Goal: Task Accomplishment & Management: Use online tool/utility

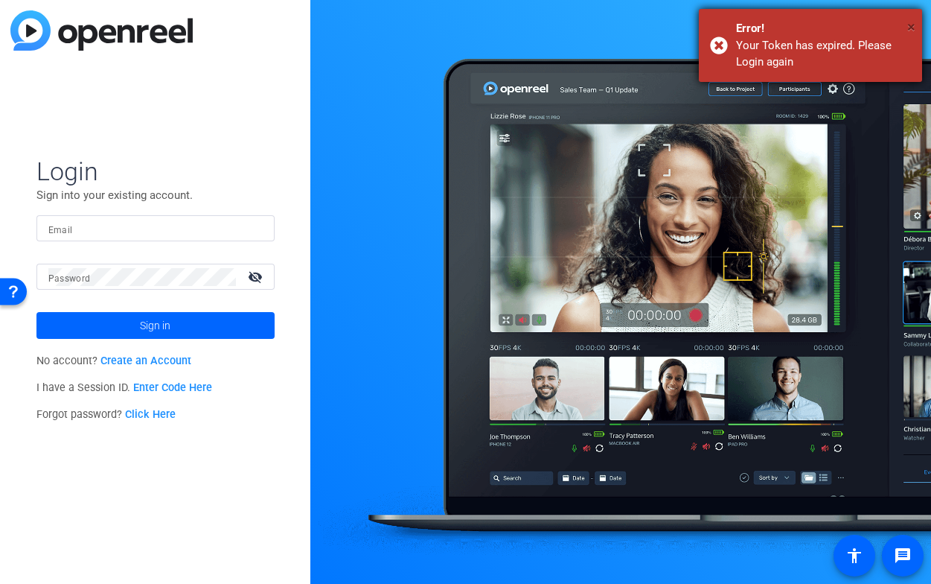
click at [908, 25] on span "×" at bounding box center [911, 27] width 8 height 18
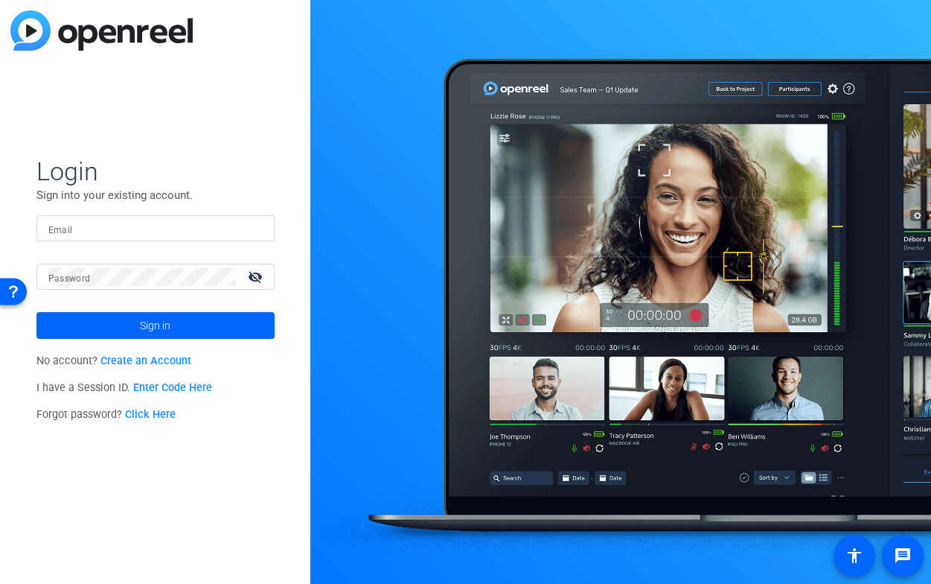
click at [94, 228] on input "Email" at bounding box center [155, 229] width 214 height 18
type input "[PERSON_NAME][EMAIL_ADDRESS][DOMAIN_NAME]"
click at [36, 312] on button "Sign in" at bounding box center [155, 325] width 238 height 27
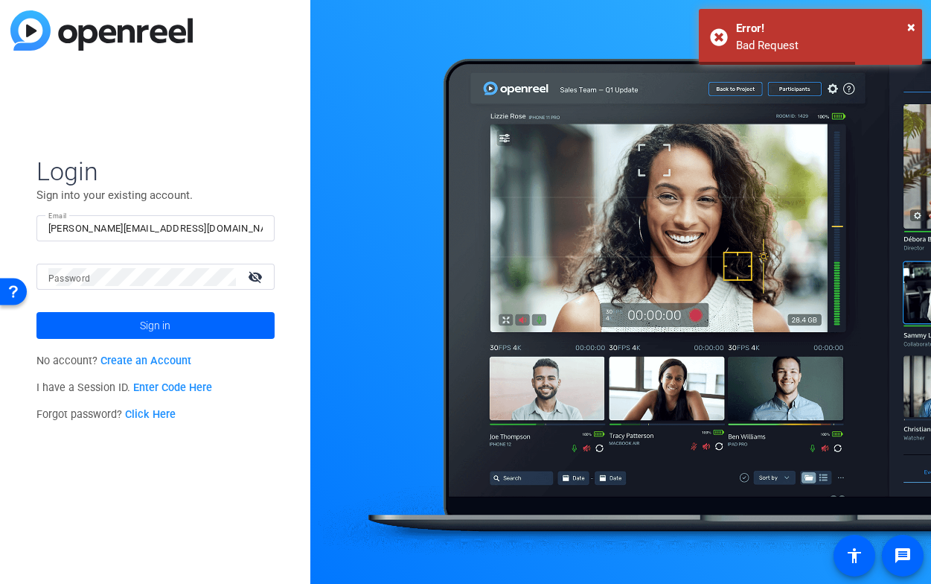
click at [74, 278] on mat-label "Password" at bounding box center [69, 278] width 42 height 10
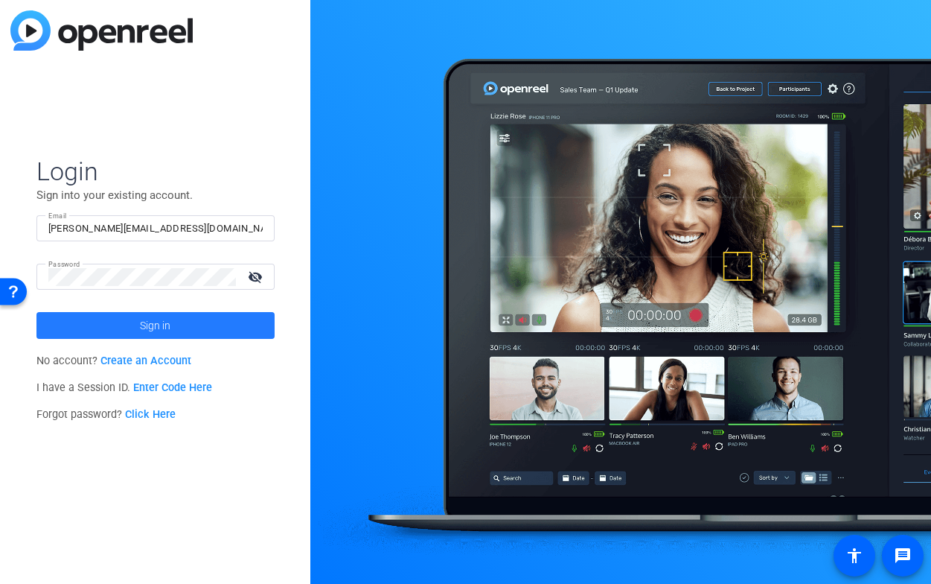
click at [144, 314] on span "Sign in" at bounding box center [155, 325] width 31 height 37
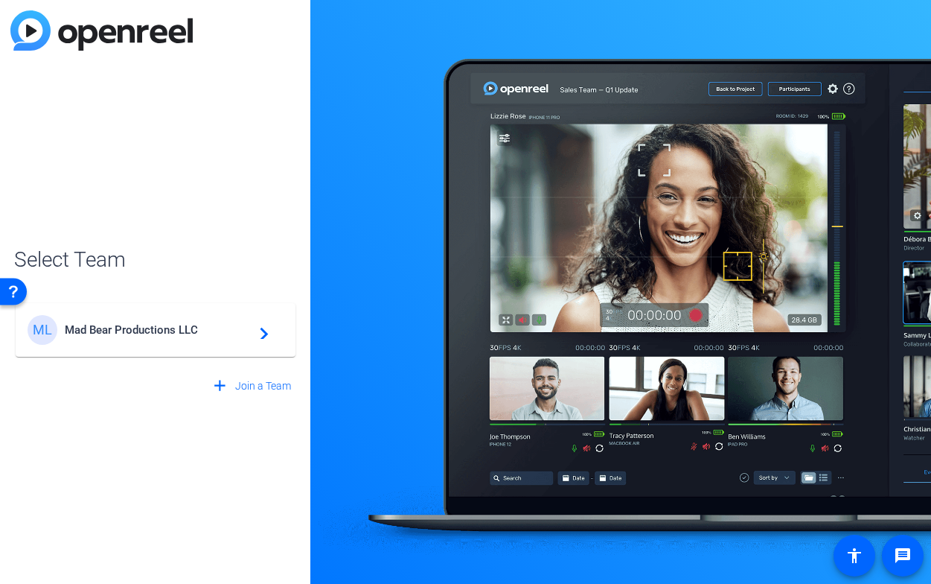
click at [155, 330] on span "Mad Bear Productions LLC" at bounding box center [158, 329] width 186 height 13
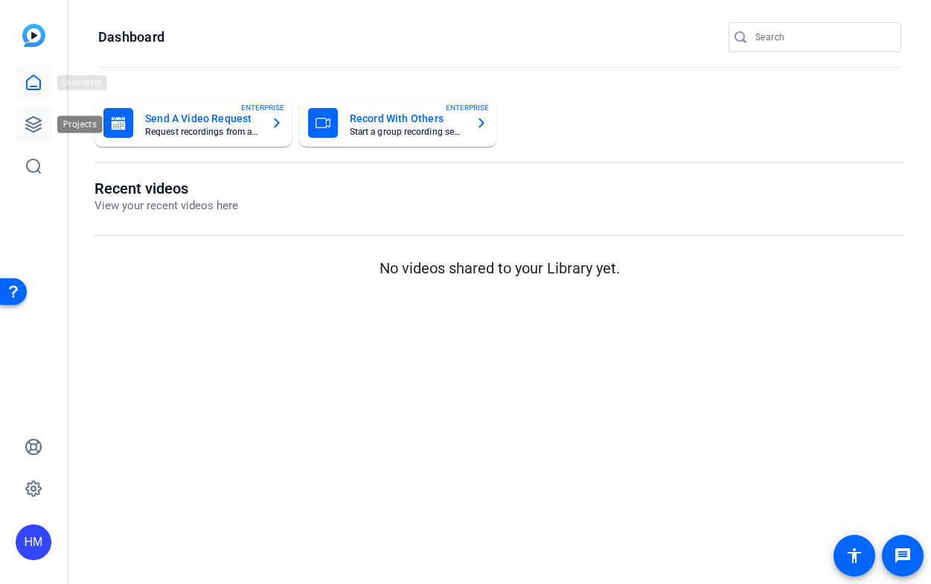
click at [33, 124] on icon at bounding box center [34, 124] width 18 height 18
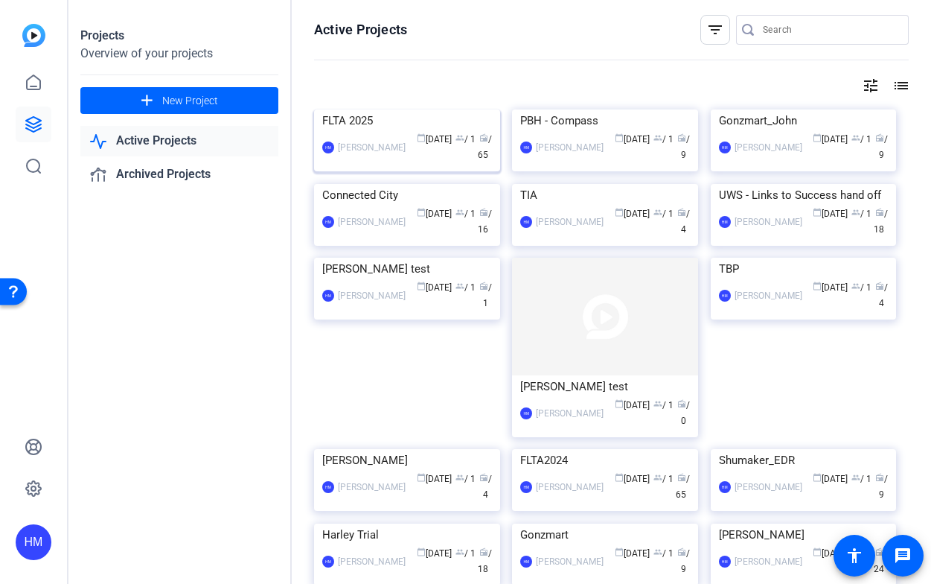
click at [387, 109] on img at bounding box center [407, 109] width 186 height 0
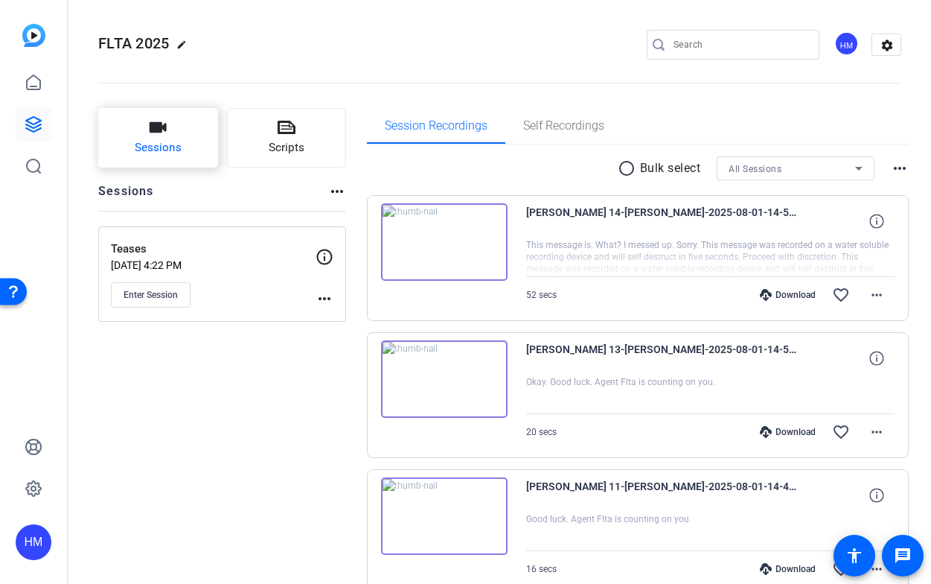
click at [162, 148] on span "Sessions" at bounding box center [158, 147] width 47 height 17
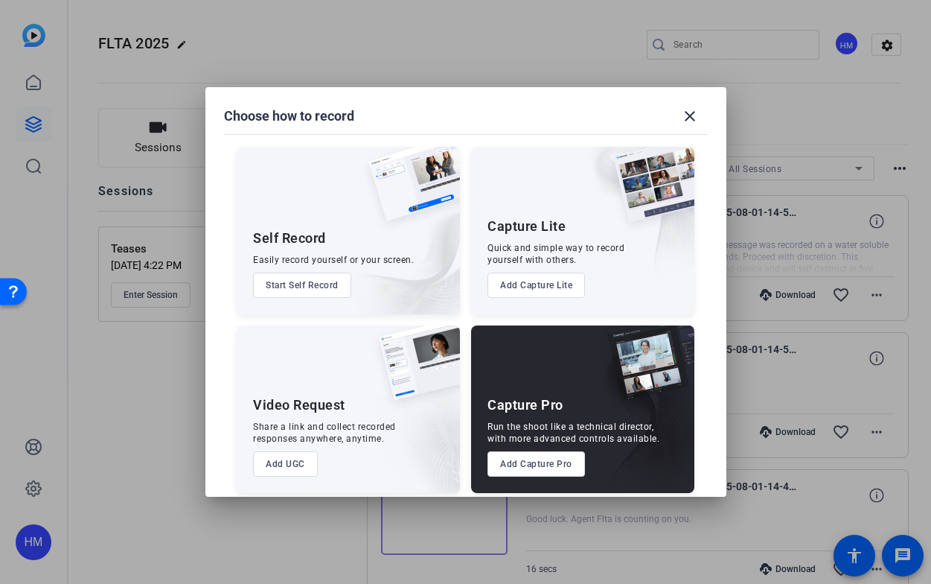
click at [530, 456] on button "Add Capture Pro" at bounding box center [537, 463] width 98 height 25
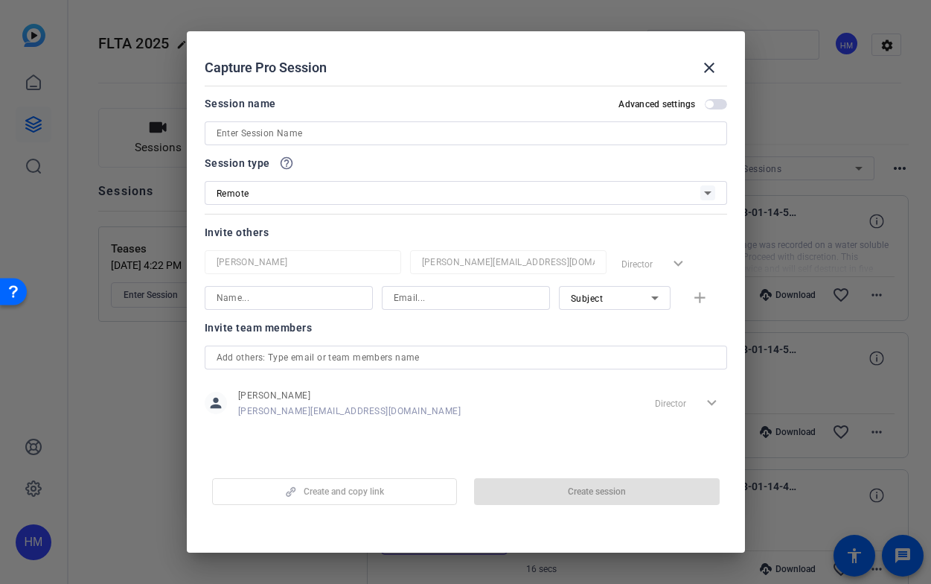
click at [351, 135] on input at bounding box center [466, 133] width 499 height 18
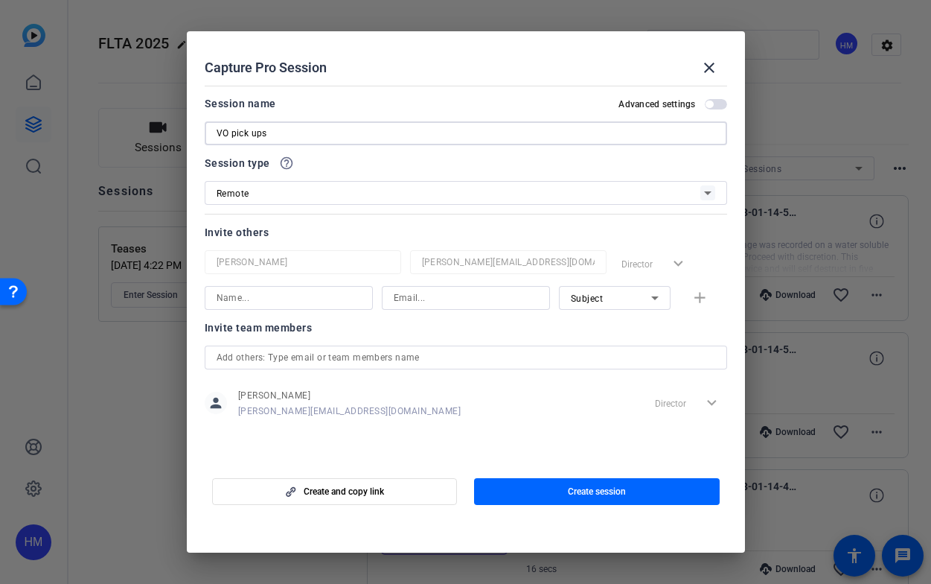
type input "VO pick ups"
click at [334, 301] on input at bounding box center [289, 298] width 144 height 18
type input "S"
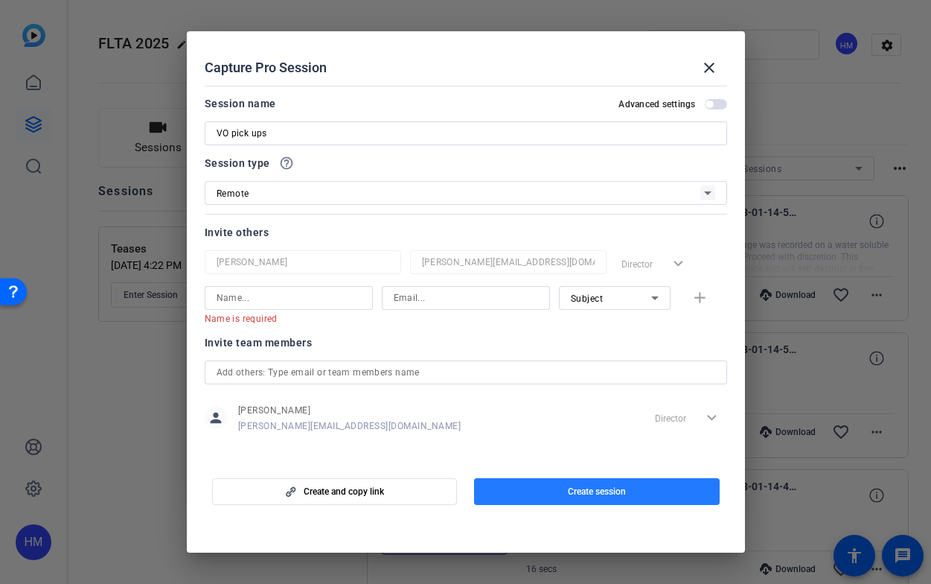
click at [587, 483] on span "button" at bounding box center [597, 491] width 246 height 36
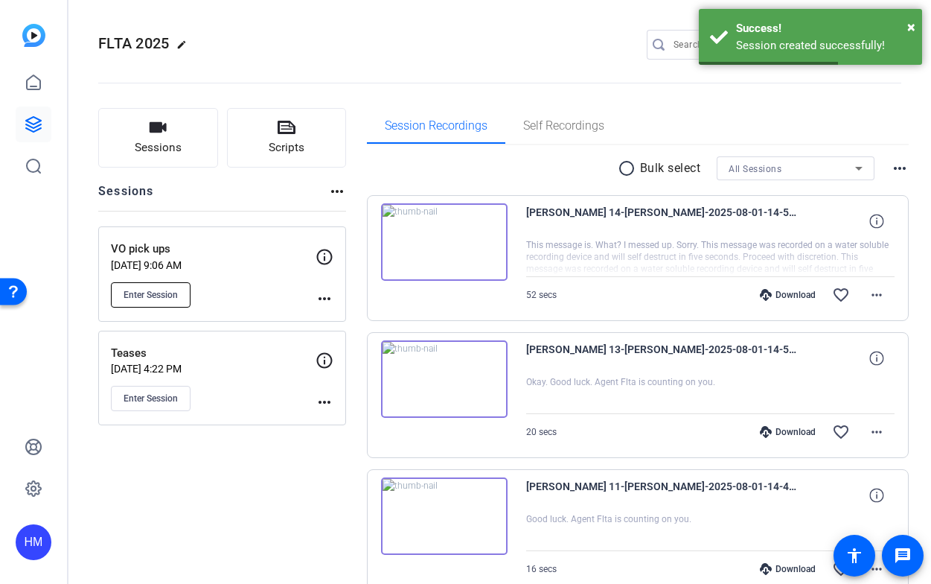
click at [150, 284] on button "Enter Session" at bounding box center [151, 294] width 80 height 25
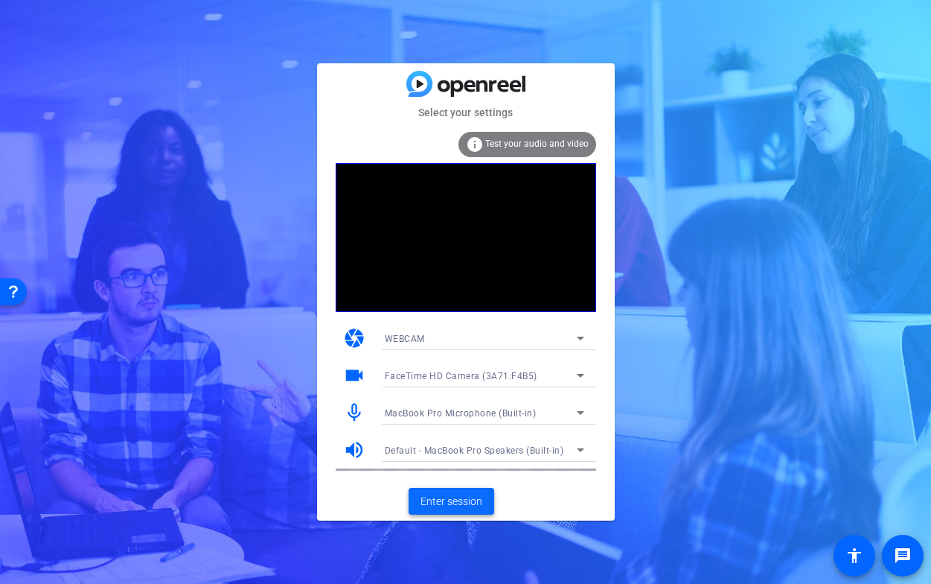
click at [441, 502] on span "Enter session" at bounding box center [452, 502] width 62 height 16
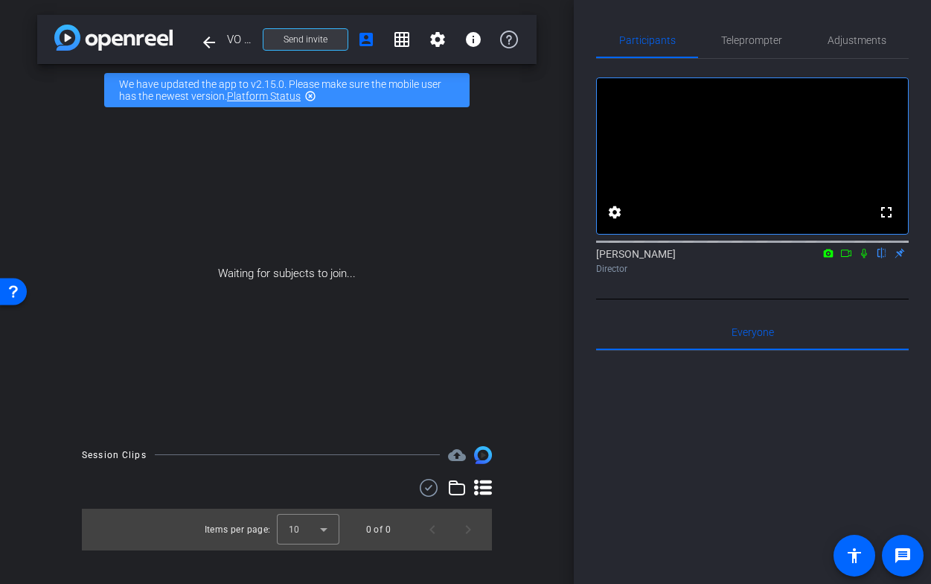
click at [293, 46] on span at bounding box center [306, 40] width 84 height 36
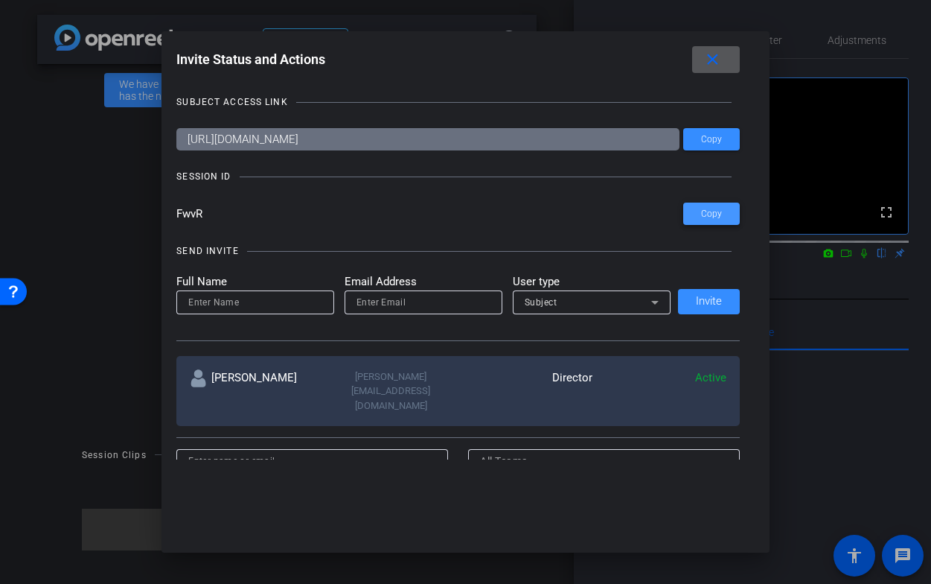
click at [711, 217] on span "Copy" at bounding box center [711, 213] width 21 height 11
click at [713, 57] on mat-icon "close" at bounding box center [712, 60] width 19 height 19
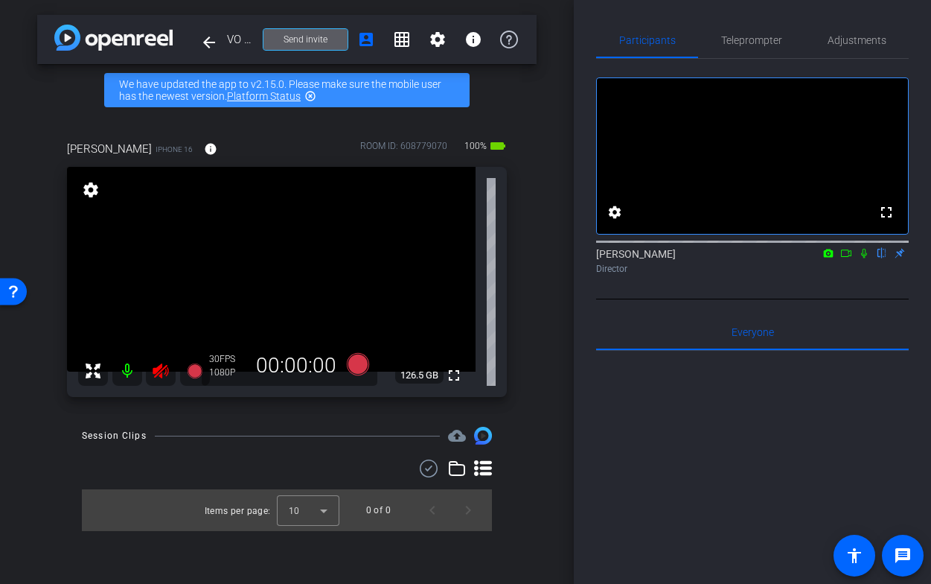
click at [159, 368] on icon at bounding box center [161, 370] width 16 height 15
click at [204, 151] on mat-icon "info" at bounding box center [210, 148] width 13 height 13
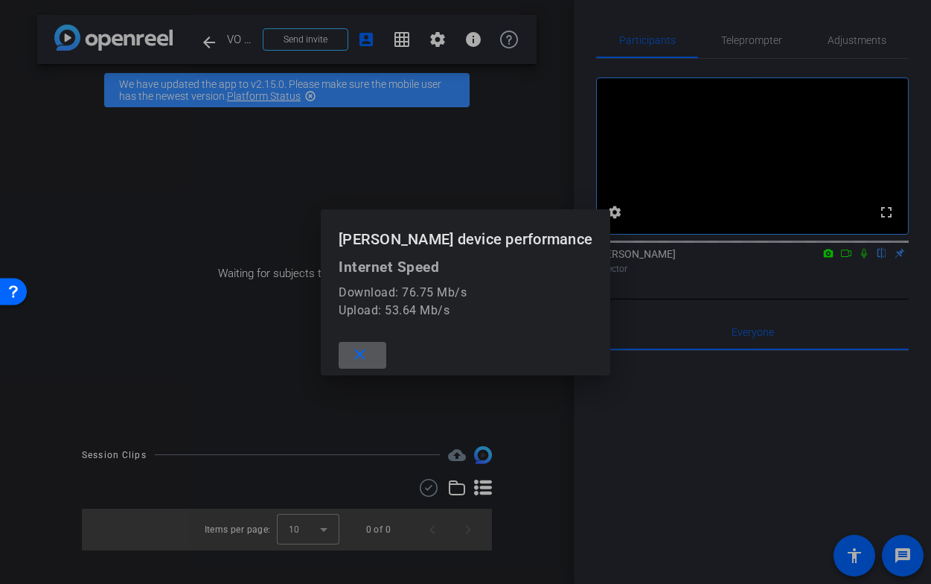
click at [386, 345] on span at bounding box center [363, 355] width 48 height 36
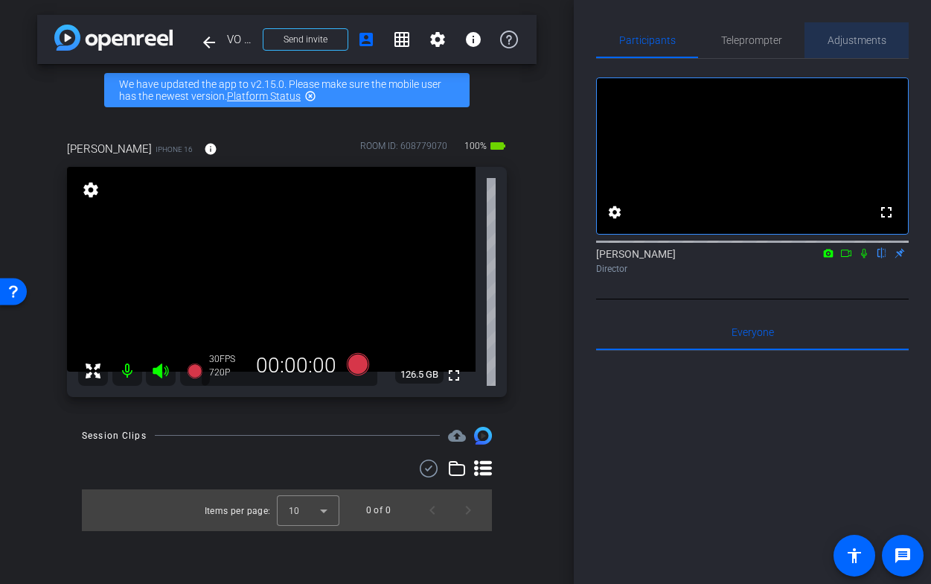
click at [835, 43] on span "Adjustments" at bounding box center [857, 40] width 59 height 10
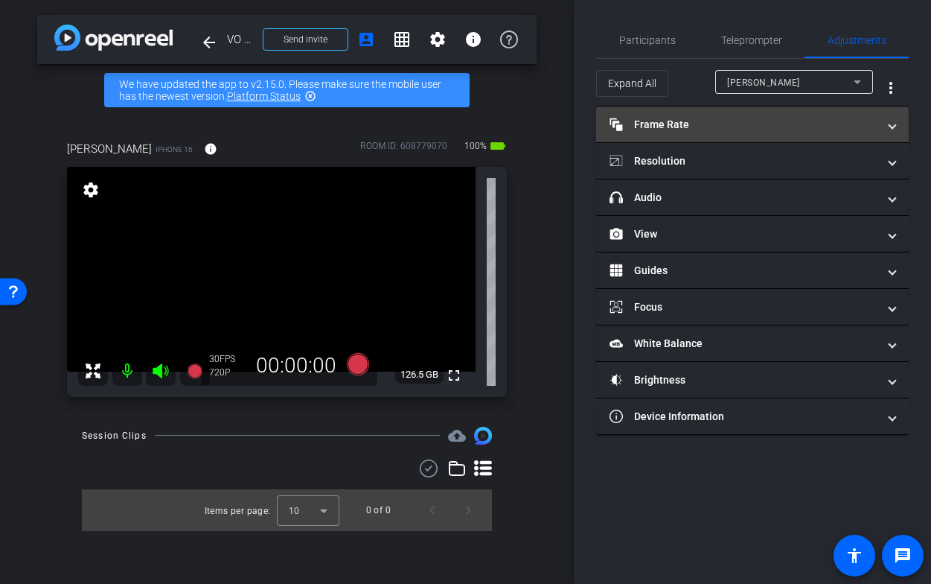
click at [675, 119] on mat-panel-title "Frame Rate Frame Rate" at bounding box center [744, 125] width 268 height 16
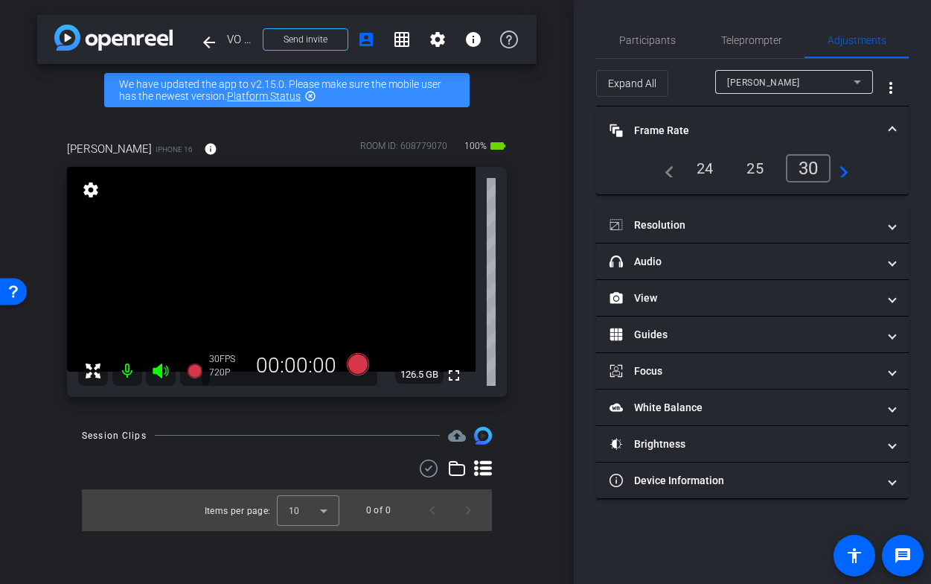
click at [706, 170] on div "24" at bounding box center [705, 168] width 39 height 25
click at [890, 125] on span at bounding box center [893, 131] width 6 height 16
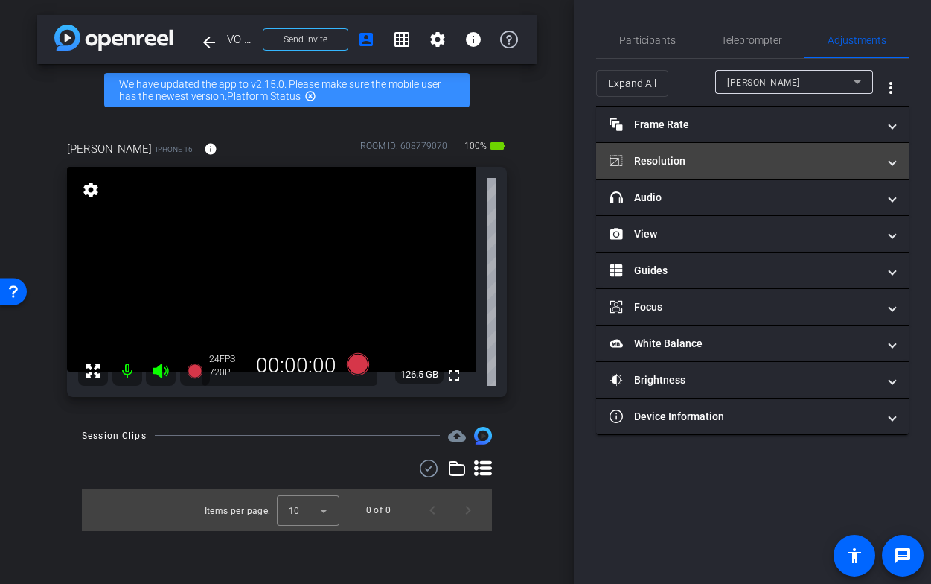
click at [893, 164] on span at bounding box center [893, 161] width 6 height 16
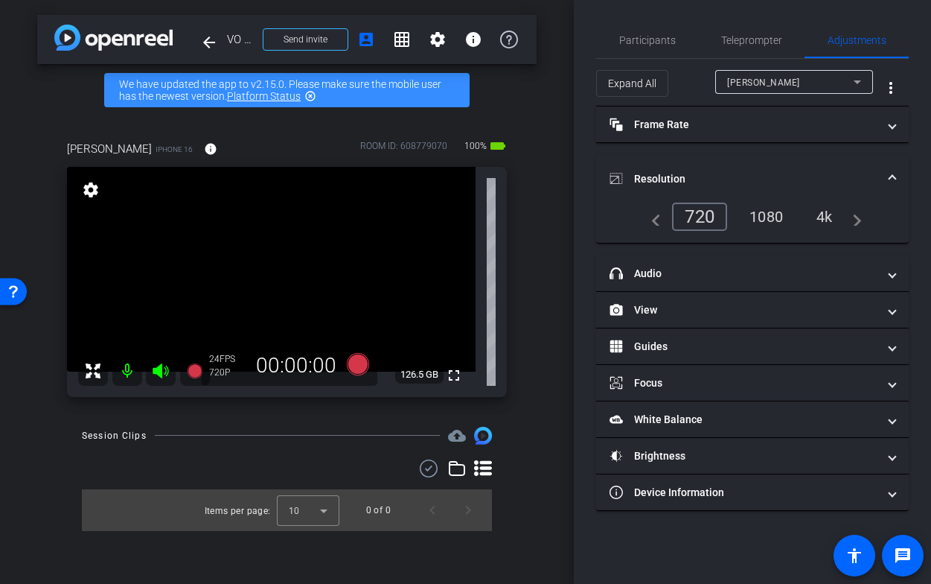
click at [828, 215] on div "4k" at bounding box center [824, 216] width 39 height 25
click at [826, 214] on div "4k" at bounding box center [821, 216] width 45 height 28
click at [892, 173] on span at bounding box center [893, 179] width 6 height 16
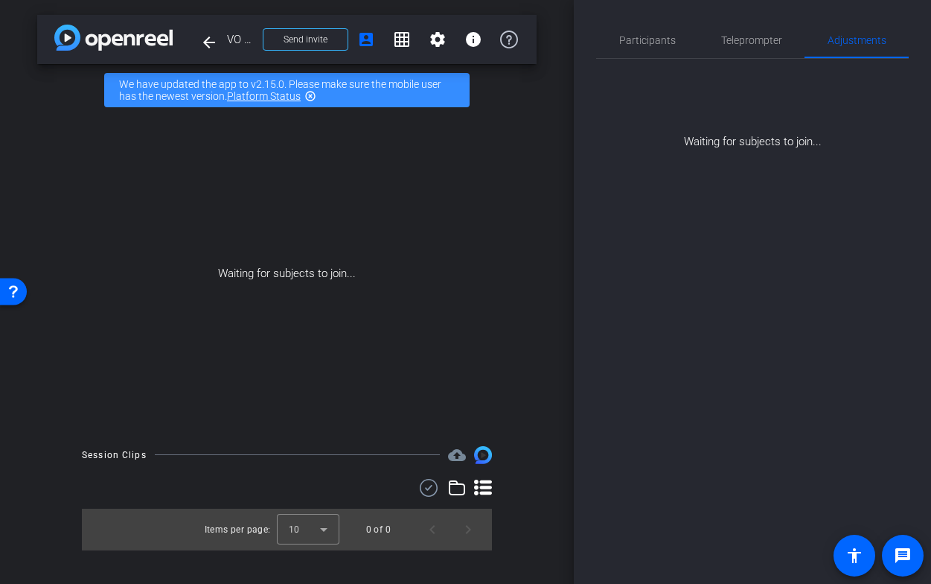
drag, startPoint x: 635, startPoint y: 580, endPoint x: 634, endPoint y: 619, distance: 39.5
click at [634, 583] on html "Accessibility Screen-Reader Guide, Feedback, and Issue Reporting | New window m…" at bounding box center [465, 292] width 931 height 584
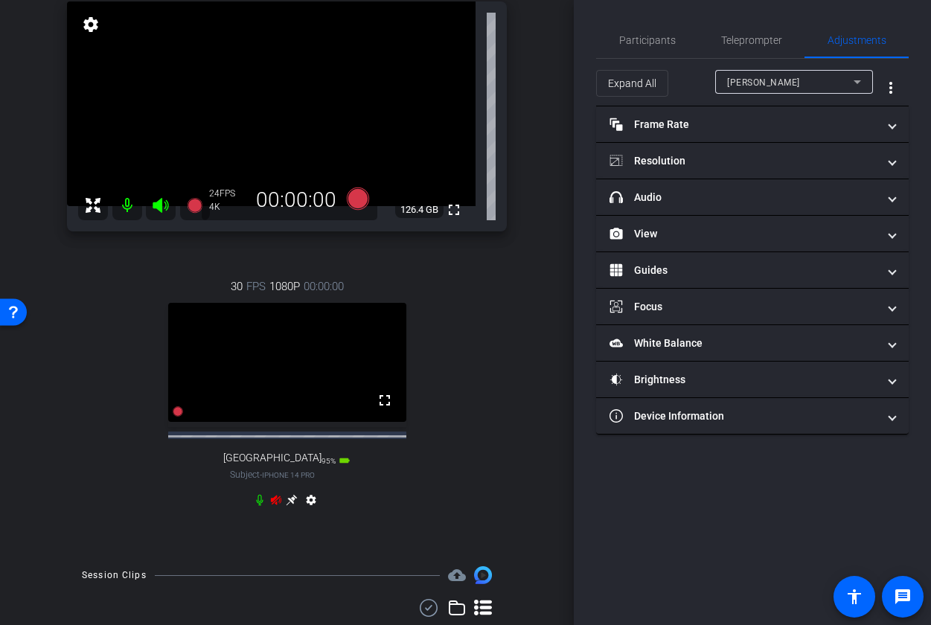
scroll to position [221, 0]
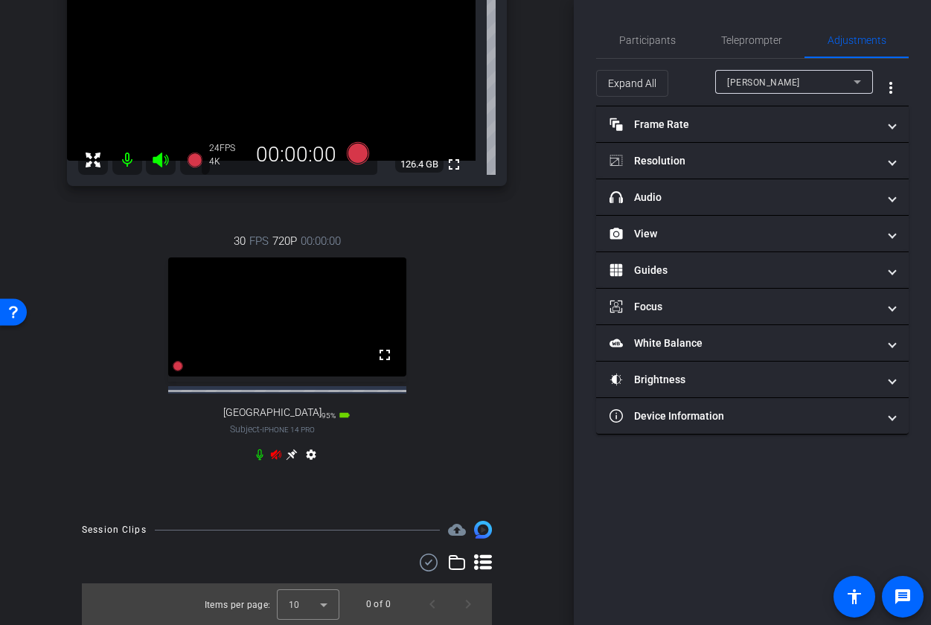
click at [275, 458] on icon at bounding box center [276, 455] width 12 height 12
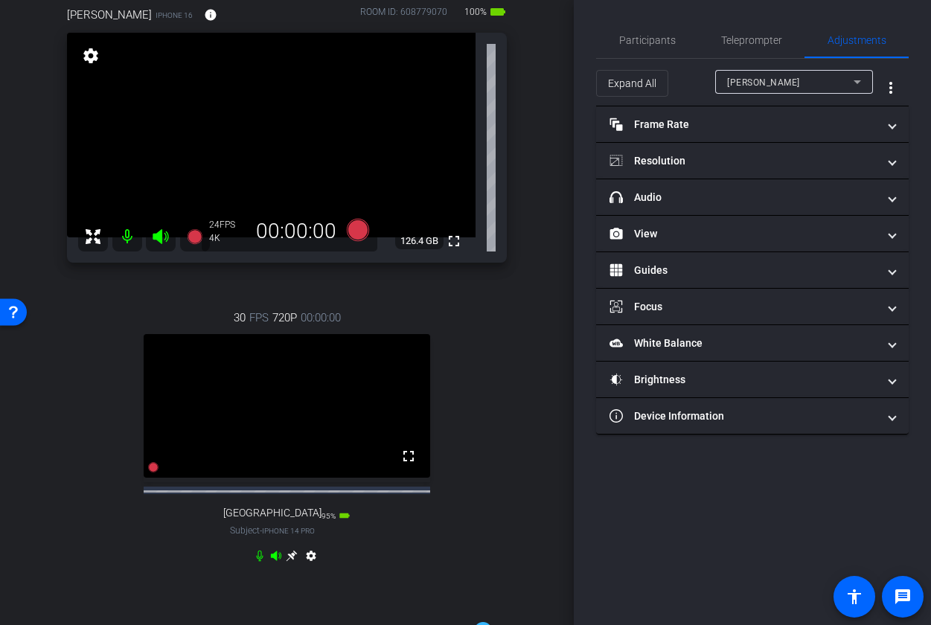
scroll to position [145, 0]
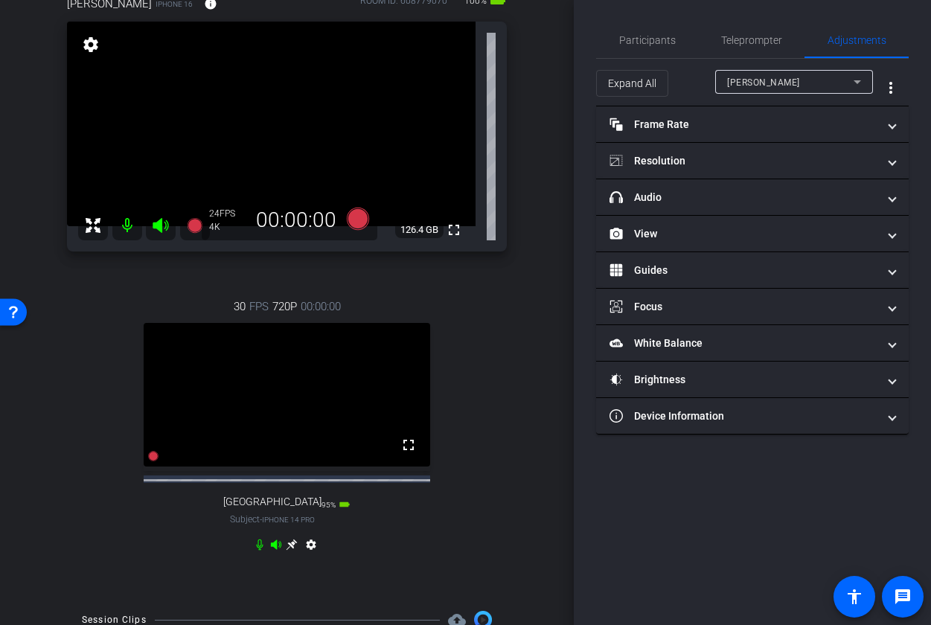
click at [224, 445] on video at bounding box center [287, 395] width 287 height 144
click at [153, 462] on icon at bounding box center [153, 456] width 10 height 10
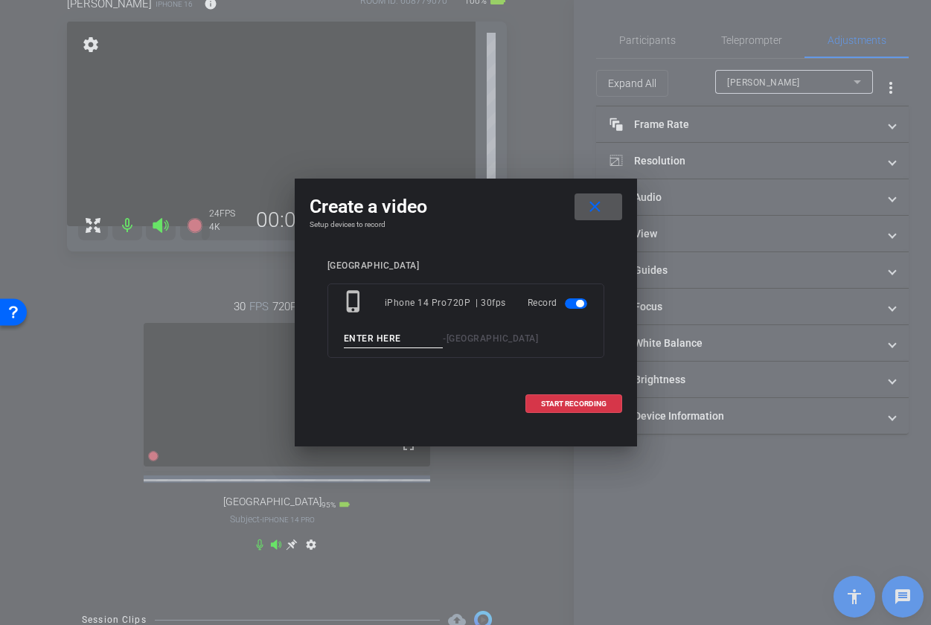
click at [379, 345] on input at bounding box center [394, 339] width 100 height 19
type input "Jena -tease 3"
click at [572, 401] on span "START RECORDING" at bounding box center [574, 403] width 66 height 7
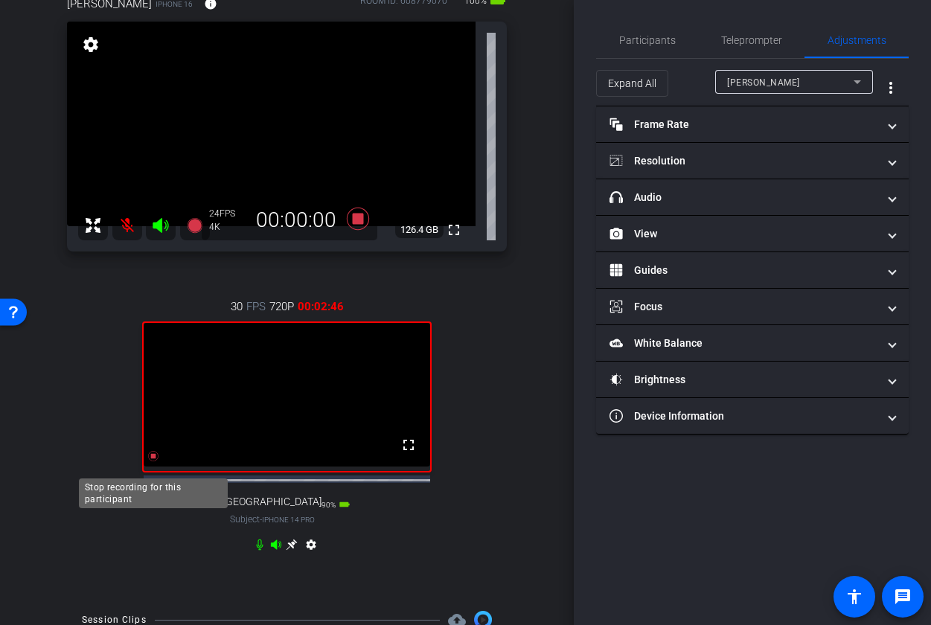
click at [153, 462] on icon at bounding box center [153, 456] width 12 height 12
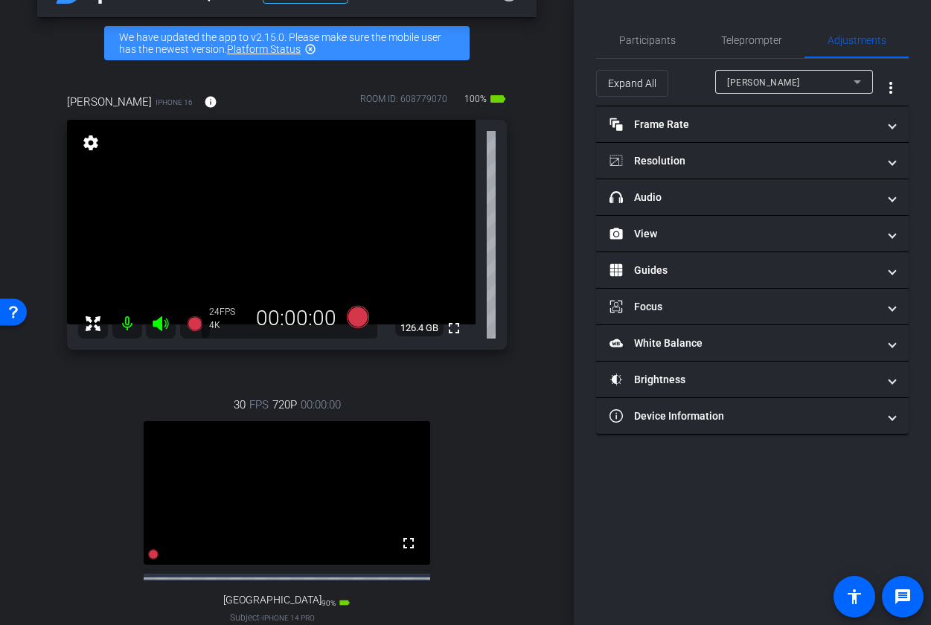
scroll to position [0, 0]
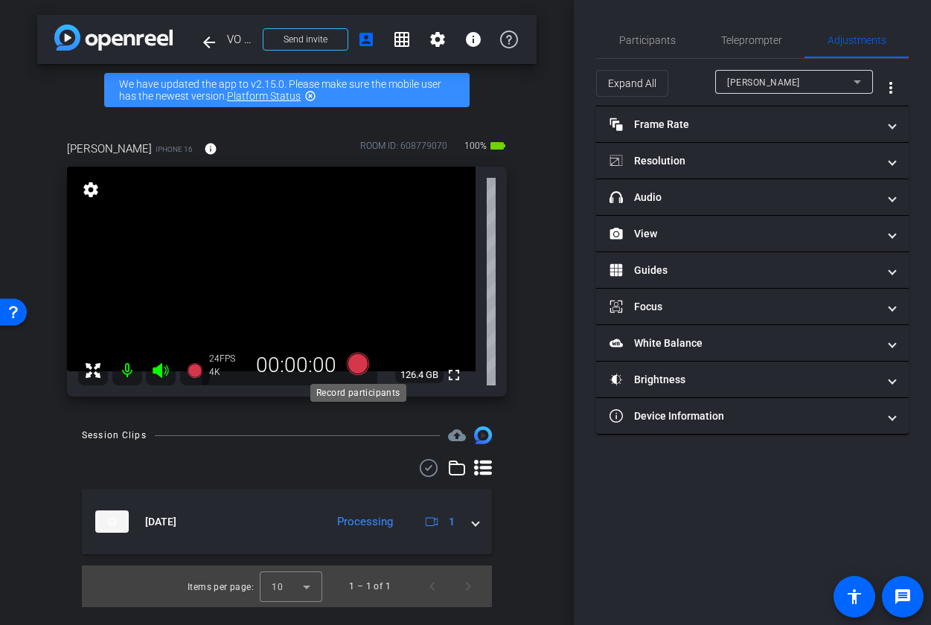
click at [360, 365] on icon at bounding box center [357, 364] width 22 height 22
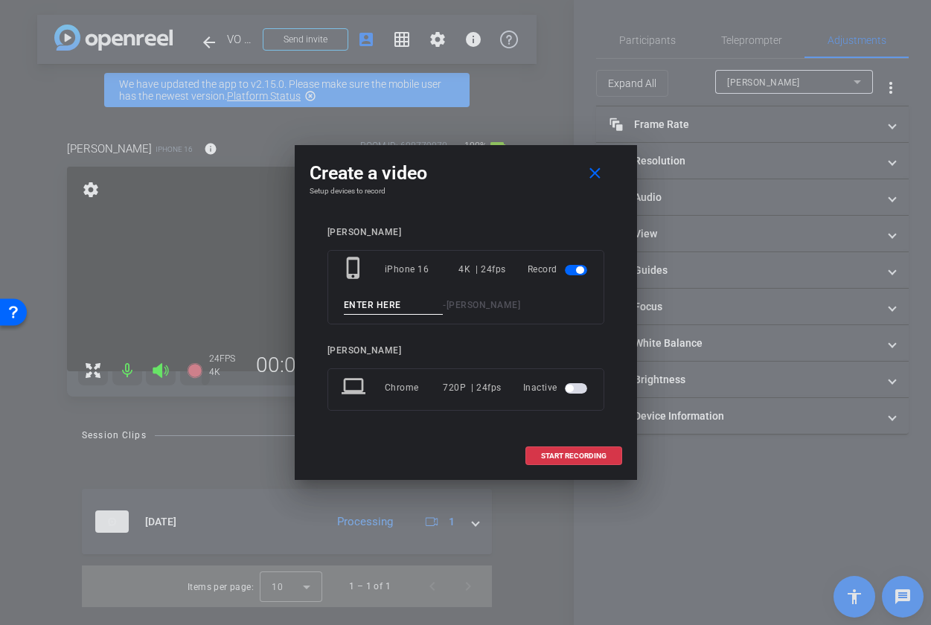
click at [375, 307] on input at bounding box center [394, 305] width 100 height 19
type input "[PERSON_NAME] [PERSON_NAME]"
click at [562, 455] on span "START RECORDING" at bounding box center [574, 456] width 66 height 7
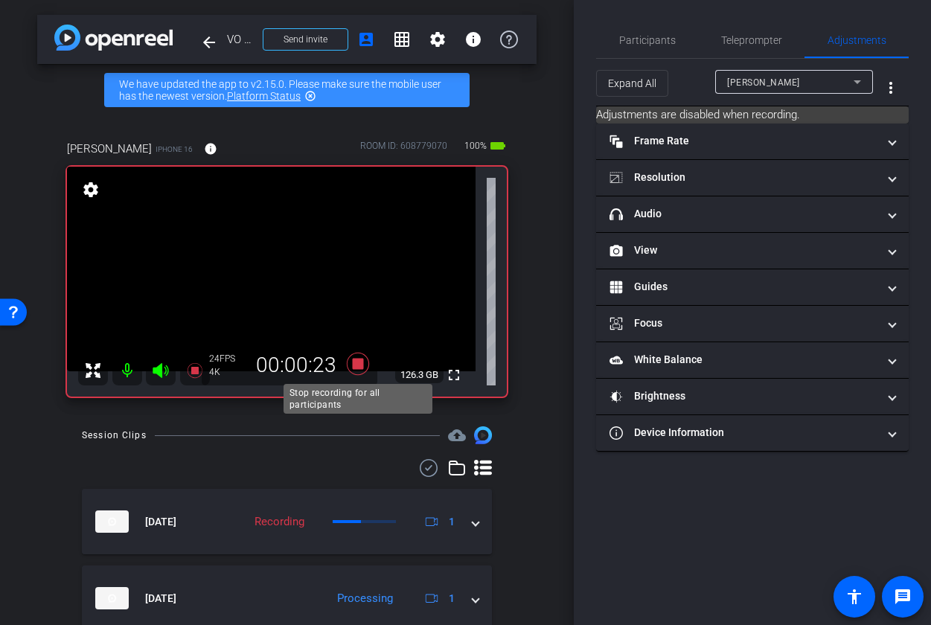
click at [357, 365] on icon at bounding box center [357, 364] width 22 height 22
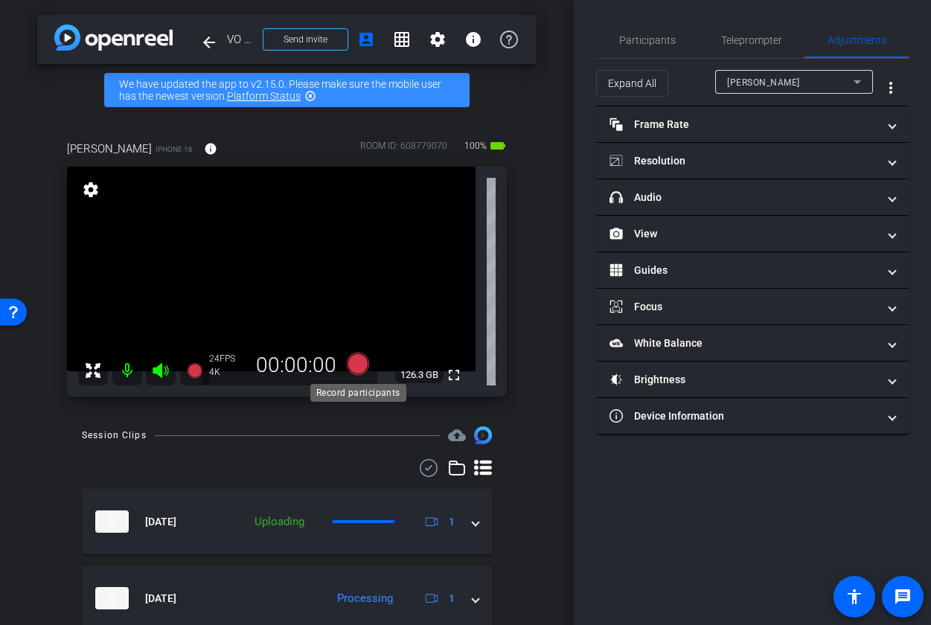
click at [351, 360] on icon at bounding box center [357, 364] width 22 height 22
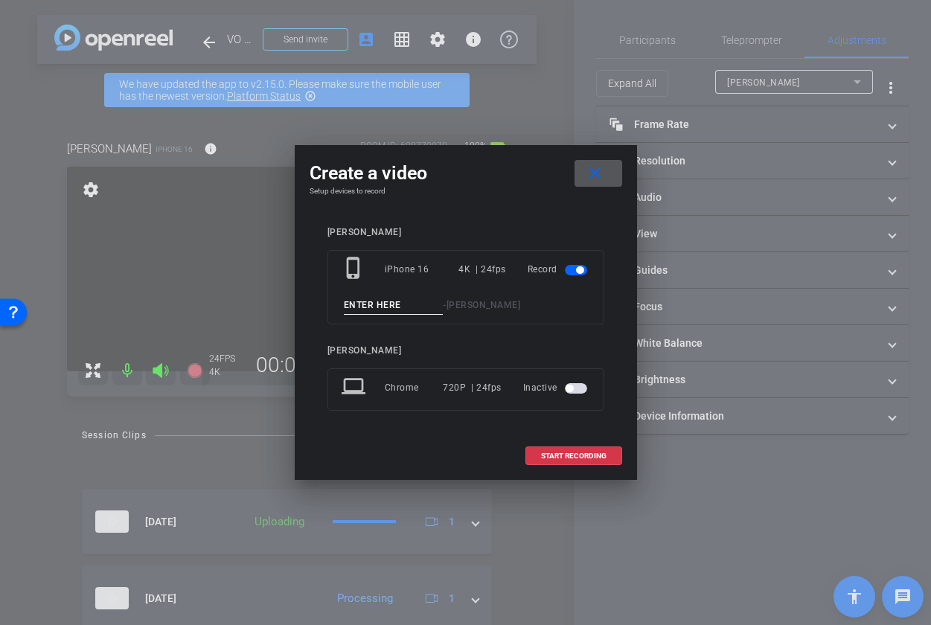
click at [375, 304] on input at bounding box center [394, 305] width 100 height 19
type input "[PERSON_NAME] [PERSON_NAME] 2"
click at [584, 458] on span "START RECORDING" at bounding box center [574, 456] width 66 height 7
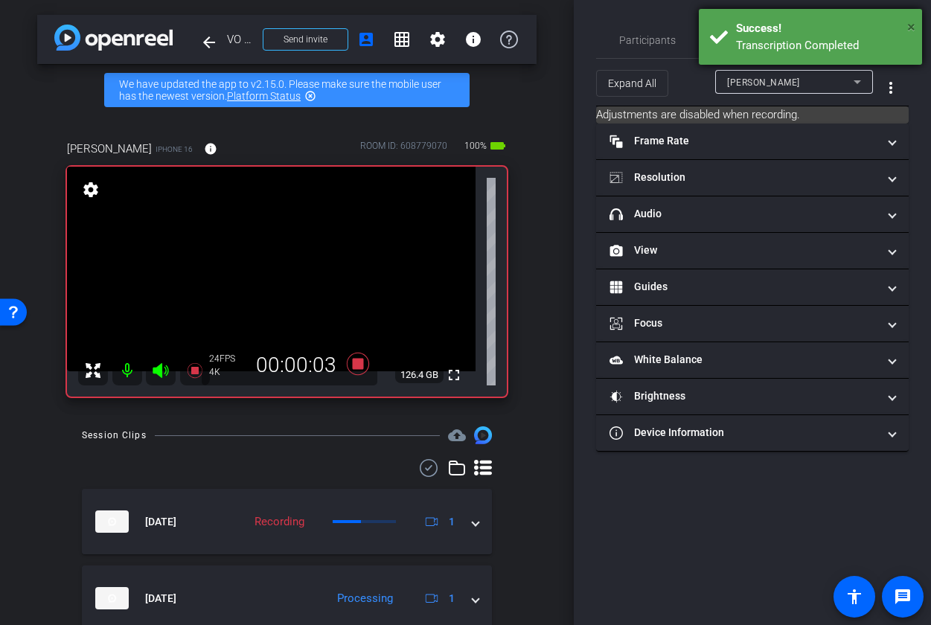
click at [909, 24] on span "×" at bounding box center [911, 27] width 8 height 18
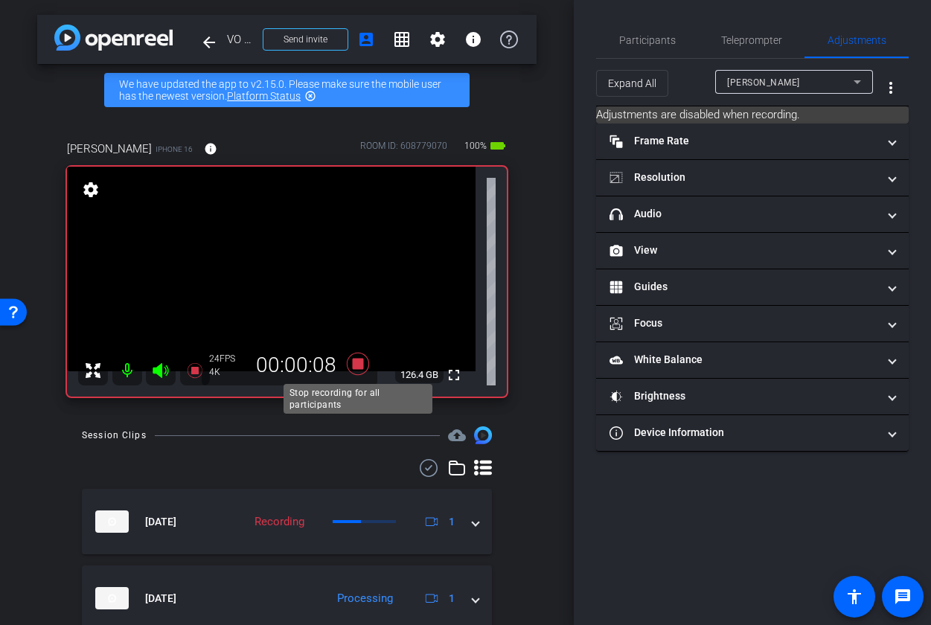
click at [358, 365] on icon at bounding box center [357, 364] width 22 height 22
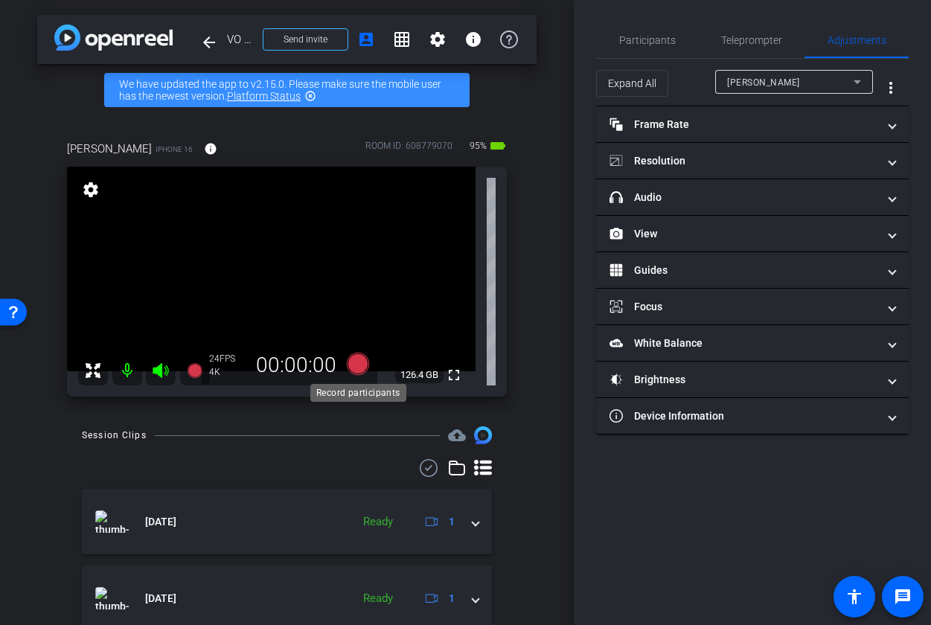
click at [358, 365] on icon at bounding box center [357, 364] width 22 height 22
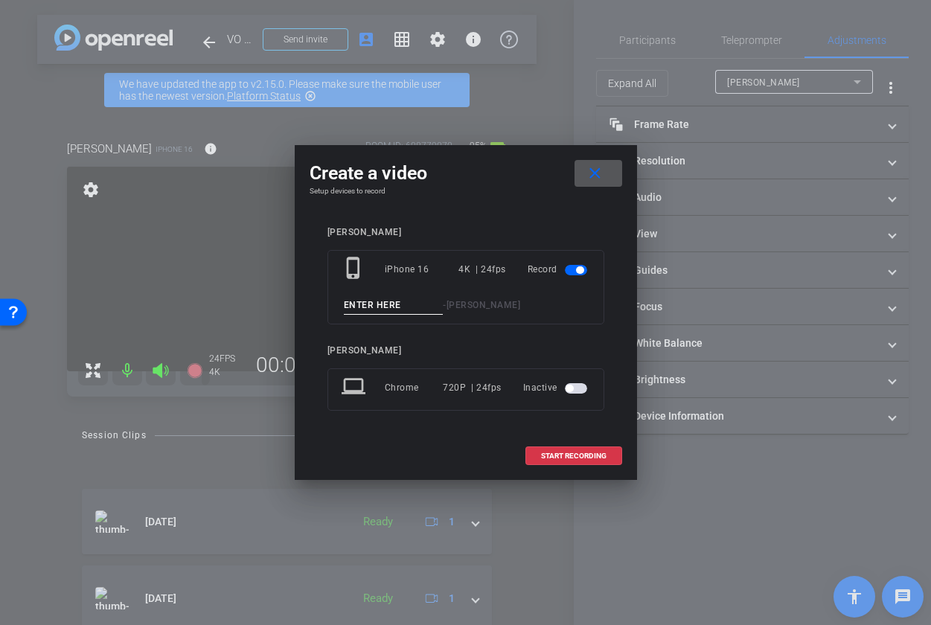
click at [397, 305] on input at bounding box center [394, 305] width 100 height 19
type input "[PERSON_NAME] Hello"
click at [575, 454] on span "START RECORDING" at bounding box center [574, 456] width 66 height 7
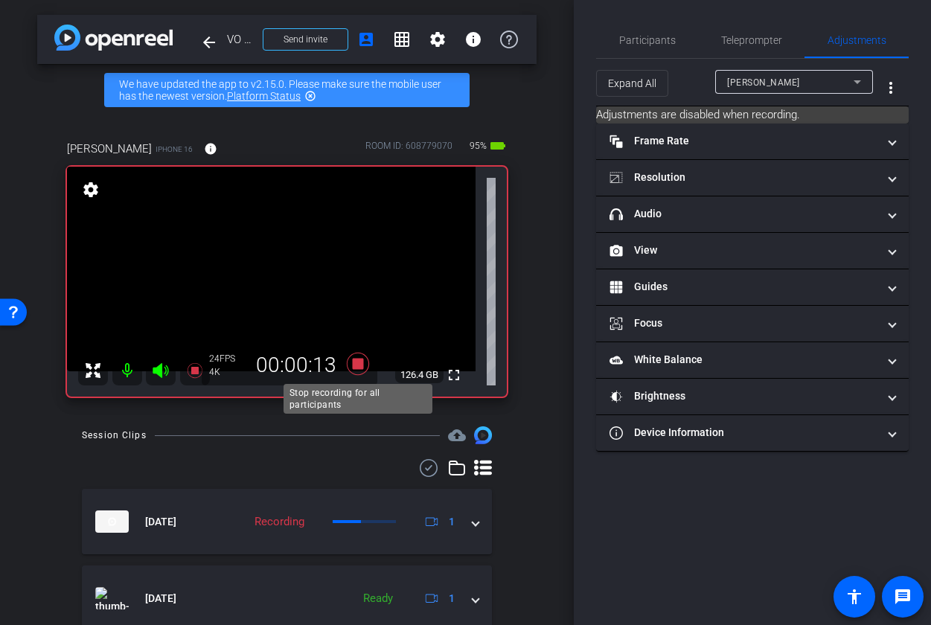
click at [357, 365] on icon at bounding box center [357, 364] width 22 height 22
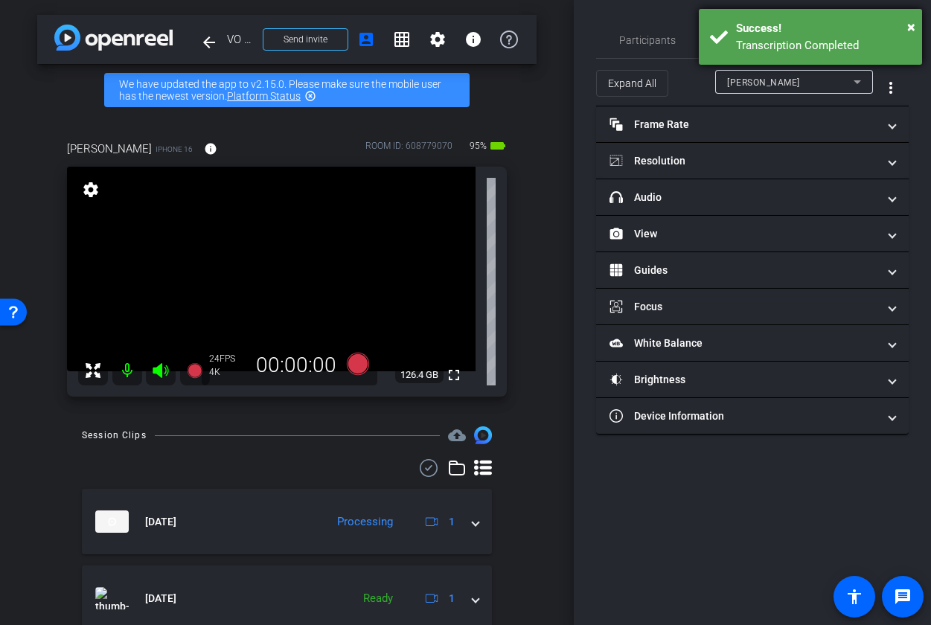
click at [907, 23] on div "Success!" at bounding box center [823, 28] width 175 height 17
